Goal: Check status: Check status

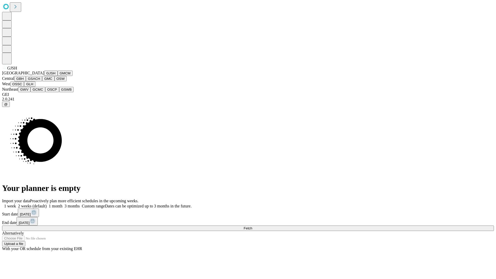
click at [44, 76] on button "GJSH" at bounding box center [50, 73] width 13 height 5
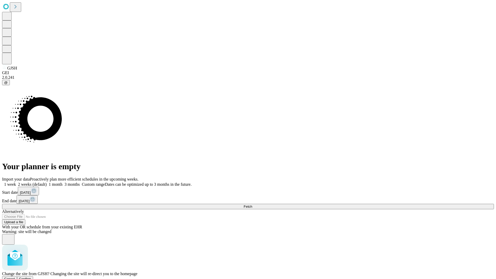
click at [31, 277] on span "Confirm" at bounding box center [25, 279] width 12 height 4
click at [63, 182] on label "1 month" at bounding box center [55, 184] width 16 height 4
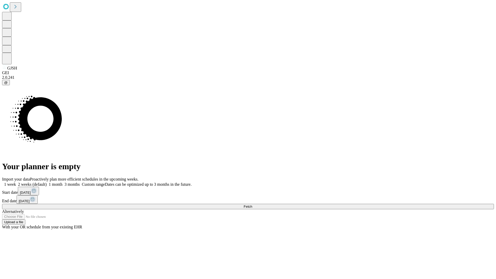
click at [252, 205] on span "Fetch" at bounding box center [248, 207] width 9 height 4
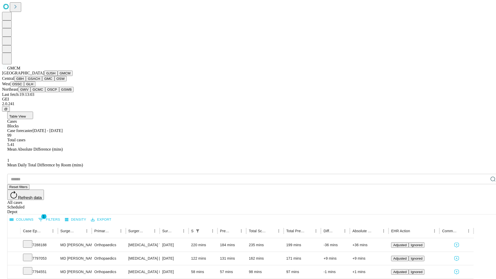
click at [26, 81] on button "GBH" at bounding box center [20, 78] width 12 height 5
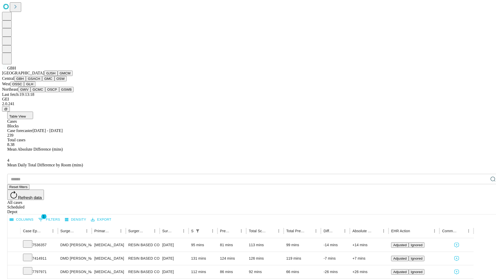
click at [40, 81] on button "GSACH" at bounding box center [34, 78] width 16 height 5
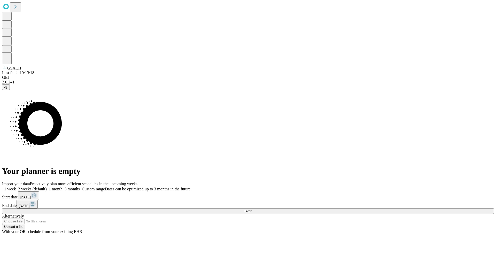
click at [252, 209] on span "Fetch" at bounding box center [248, 211] width 9 height 4
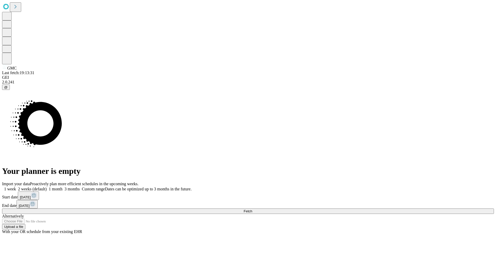
click at [252, 209] on span "Fetch" at bounding box center [248, 211] width 9 height 4
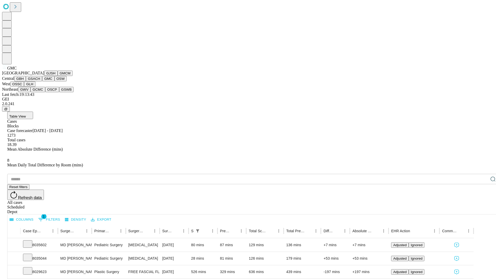
click at [55, 81] on button "OSW" at bounding box center [61, 78] width 12 height 5
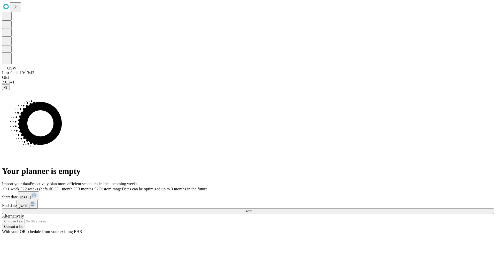
click at [73, 187] on label "1 month" at bounding box center [63, 189] width 19 height 4
click at [252, 209] on span "Fetch" at bounding box center [248, 211] width 9 height 4
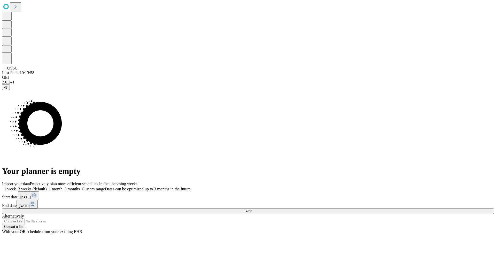
click at [63, 187] on label "1 month" at bounding box center [55, 189] width 16 height 4
click at [252, 209] on span "Fetch" at bounding box center [248, 211] width 9 height 4
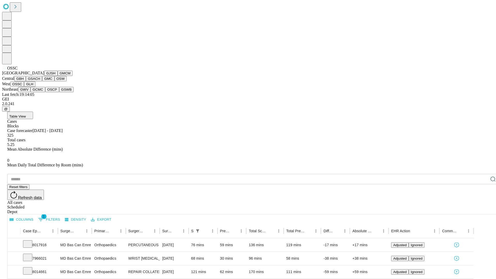
click at [35, 87] on button "GLH" at bounding box center [29, 83] width 11 height 5
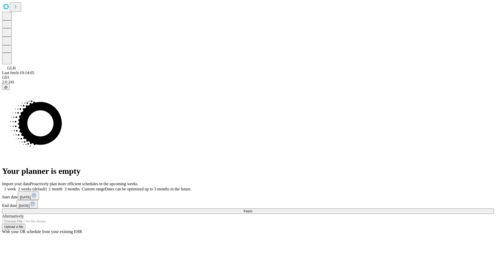
click at [252, 209] on span "Fetch" at bounding box center [248, 211] width 9 height 4
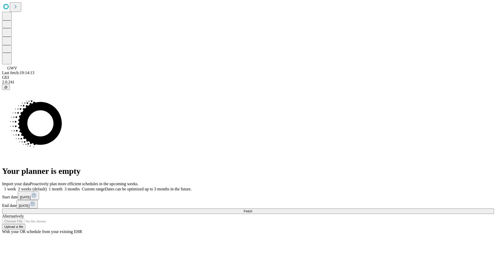
click at [252, 209] on span "Fetch" at bounding box center [248, 211] width 9 height 4
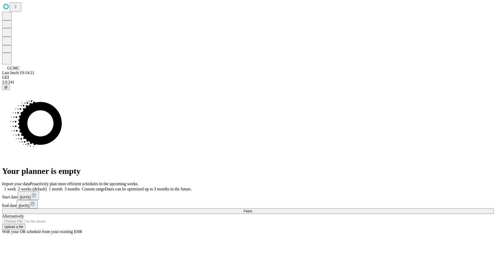
click at [63, 187] on label "1 month" at bounding box center [55, 189] width 16 height 4
click at [252, 209] on span "Fetch" at bounding box center [248, 211] width 9 height 4
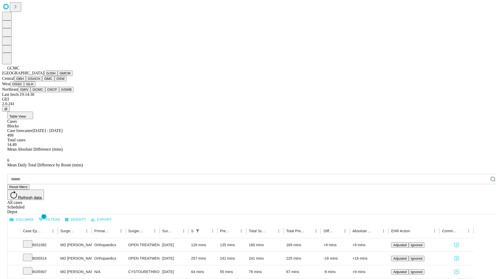
click at [45, 92] on button "OSCP" at bounding box center [52, 89] width 14 height 5
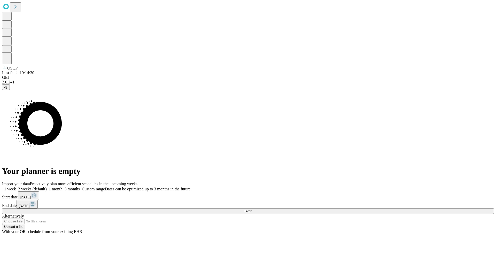
click at [252, 209] on span "Fetch" at bounding box center [248, 211] width 9 height 4
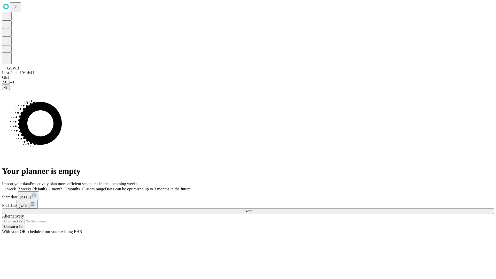
click at [63, 187] on label "1 month" at bounding box center [55, 189] width 16 height 4
click at [252, 209] on span "Fetch" at bounding box center [248, 211] width 9 height 4
